Goal: Task Accomplishment & Management: Use online tool/utility

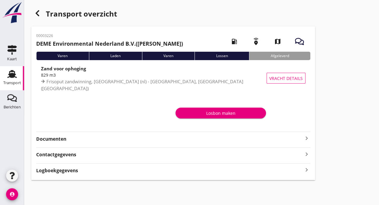
click at [11, 76] on use at bounding box center [12, 74] width 10 height 8
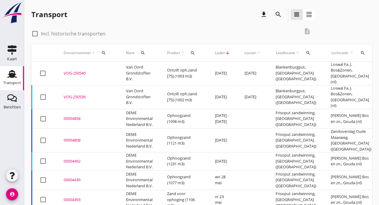
click at [76, 70] on div "VOG-250540" at bounding box center [88, 73] width 48 height 6
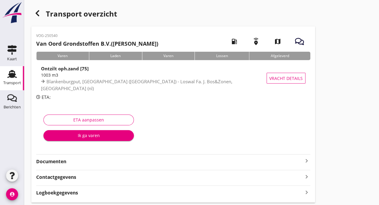
click at [15, 77] on use at bounding box center [12, 74] width 10 height 8
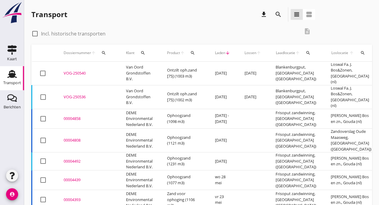
click at [65, 94] on div "VOG-250536" at bounding box center [88, 97] width 48 height 6
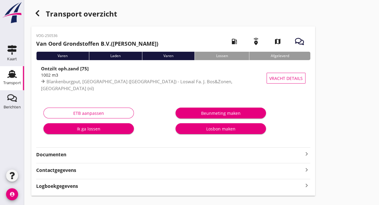
click at [81, 128] on div "Ik ga lossen" at bounding box center [88, 129] width 81 height 6
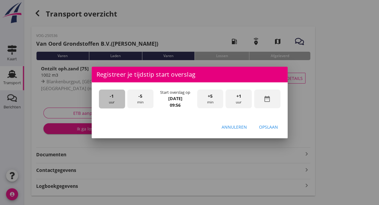
click at [111, 100] on div "-1 uur" at bounding box center [112, 99] width 26 height 19
click at [144, 101] on div "-5 min" at bounding box center [140, 99] width 26 height 19
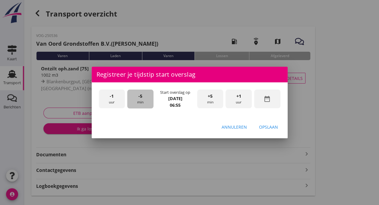
click at [144, 101] on div "-5 min" at bounding box center [140, 99] width 26 height 19
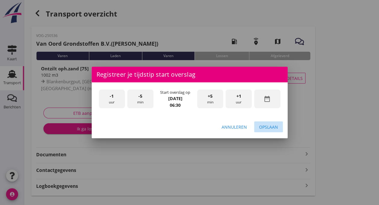
click at [270, 130] on div "Opslaan" at bounding box center [268, 127] width 19 height 6
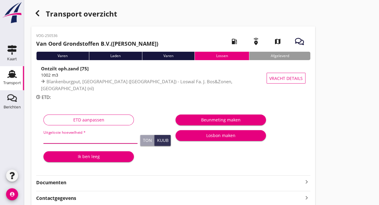
click at [56, 139] on input "Uitgeloste hoeveelheid *" at bounding box center [90, 139] width 94 height 10
type input "1115"
click at [7, 75] on icon "Transport" at bounding box center [12, 74] width 10 height 10
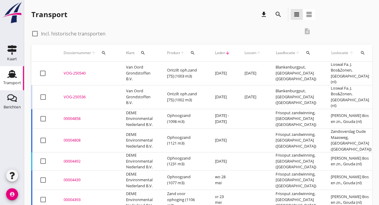
click at [111, 70] on div "VOG-250540" at bounding box center [88, 73] width 48 height 6
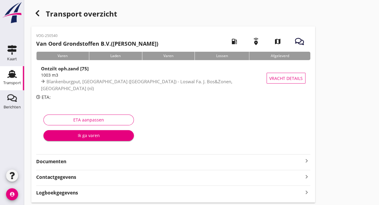
click at [14, 76] on use at bounding box center [12, 74] width 10 height 8
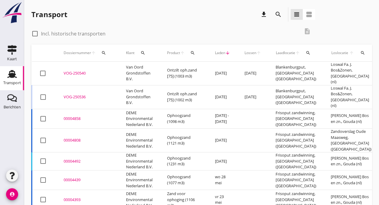
click at [79, 94] on div "VOG-250536" at bounding box center [88, 97] width 48 height 6
